Goal: Task Accomplishment & Management: Manage account settings

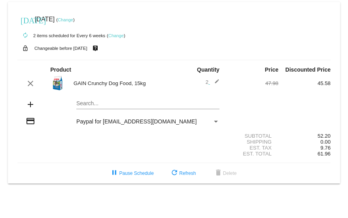
click at [218, 119] on div "Payment Method" at bounding box center [215, 121] width 7 height 6
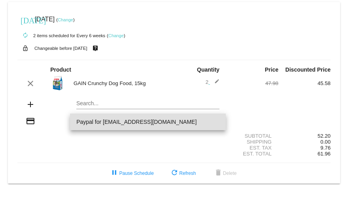
click at [255, 99] on div at bounding box center [174, 109] width 348 height 218
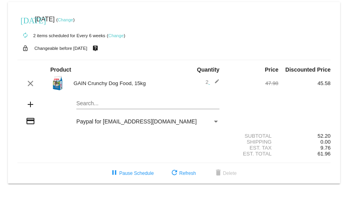
click at [30, 103] on mat-icon "add" at bounding box center [30, 104] width 9 height 9
click at [30, 105] on mat-icon "add" at bounding box center [30, 104] width 9 height 9
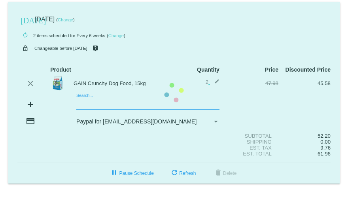
click at [83, 102] on mat-card "[DATE] [DATE] ( Change ) autorenew 2 items scheduled for Every 6 weeks ( Change…" at bounding box center [174, 92] width 332 height 181
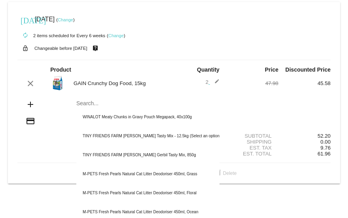
click at [52, 97] on div "add Search... WINALOT Meaty Chunks in Gravy Pouch Megapack, 40x100g TINY FRIEND…" at bounding box center [173, 105] width 313 height 23
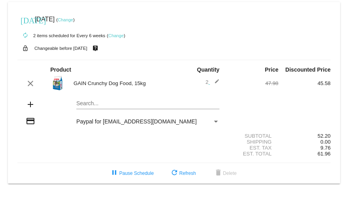
click at [177, 104] on mat-card "[DATE] [DATE] ( Change ) autorenew 2 items scheduled for Every 6 weeks ( Change…" at bounding box center [174, 92] width 332 height 181
